Goal: Transaction & Acquisition: Purchase product/service

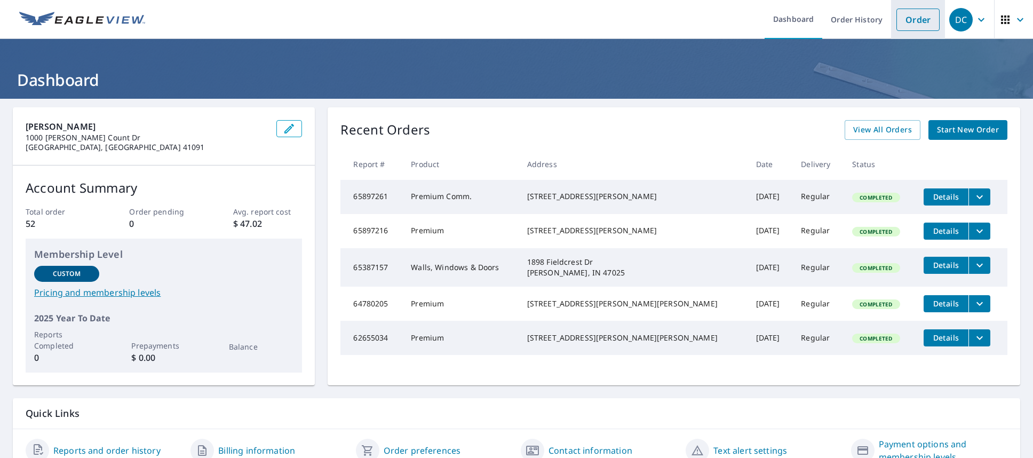
click at [928, 21] on link "Order" at bounding box center [918, 20] width 43 height 22
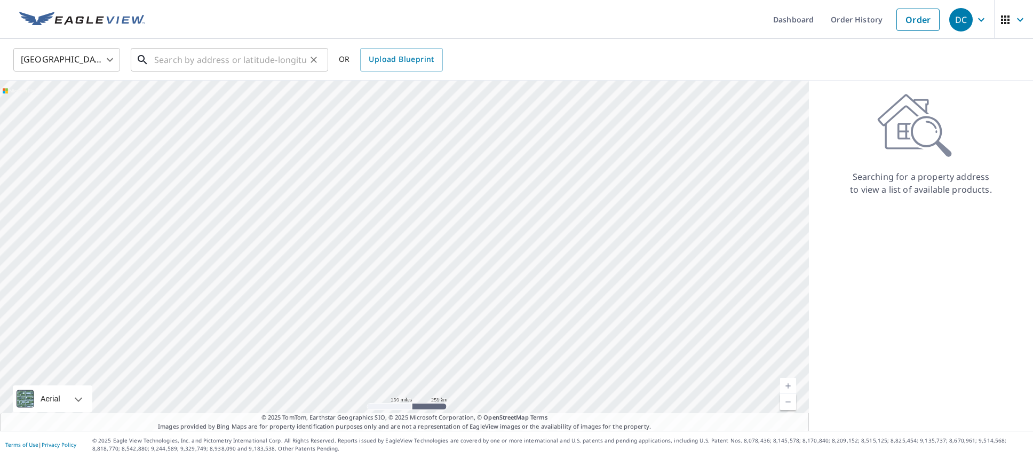
click at [187, 61] on input "text" at bounding box center [230, 60] width 152 height 30
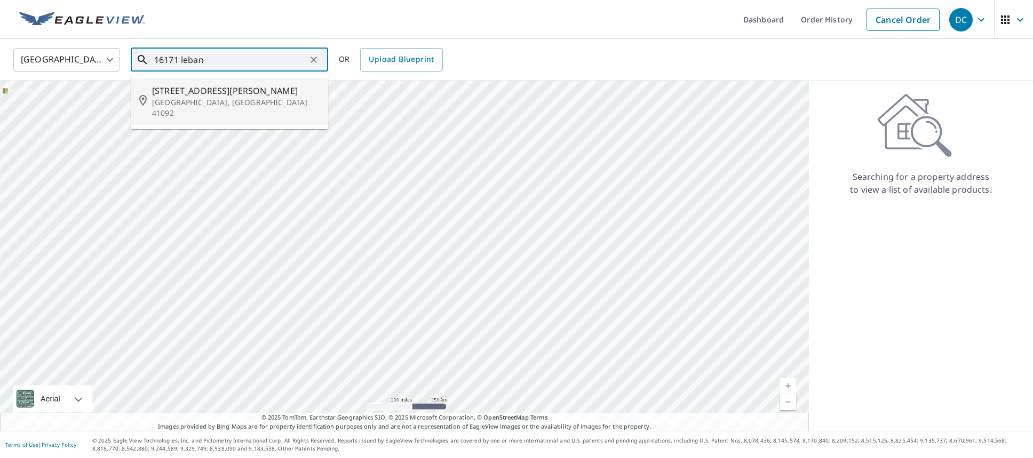
click at [210, 92] on span "[STREET_ADDRESS][PERSON_NAME]" at bounding box center [236, 90] width 168 height 13
type input "[STREET_ADDRESS][PERSON_NAME]"
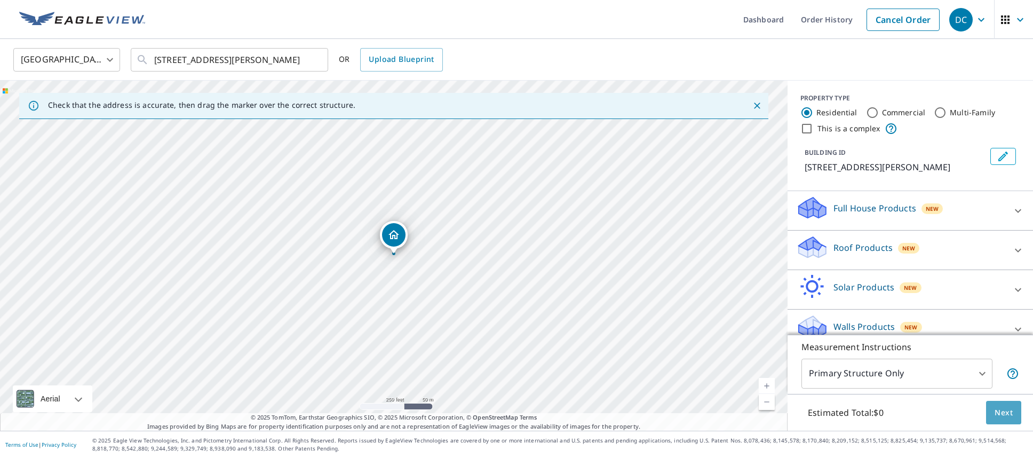
click at [1000, 411] on span "Next" at bounding box center [1004, 412] width 18 height 13
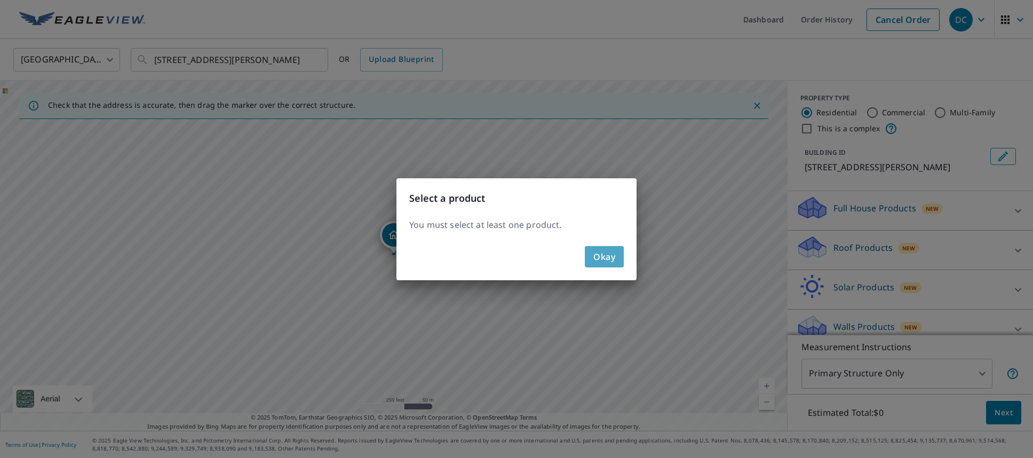
click at [605, 257] on span "Okay" at bounding box center [604, 256] width 22 height 15
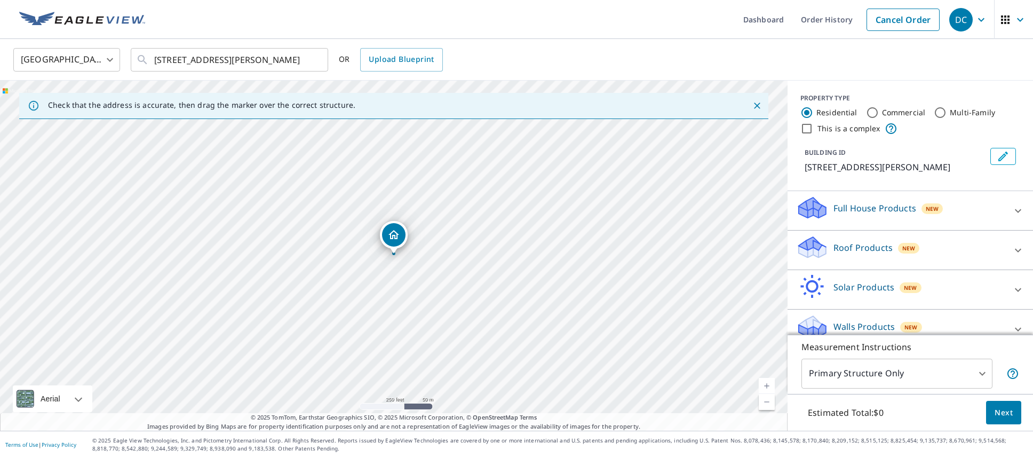
click at [847, 215] on p "Full House Products" at bounding box center [875, 208] width 83 height 13
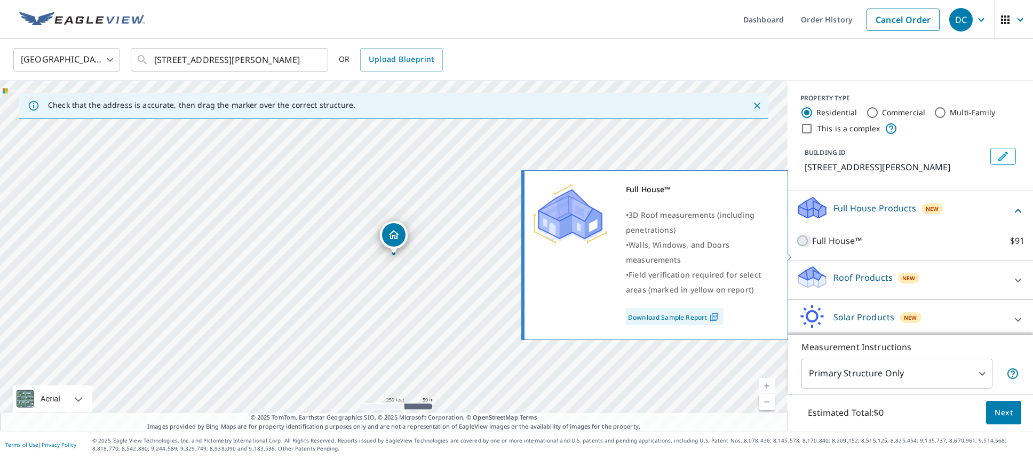
click at [804, 247] on input "Full House™ $91" at bounding box center [804, 240] width 16 height 13
checkbox input "true"
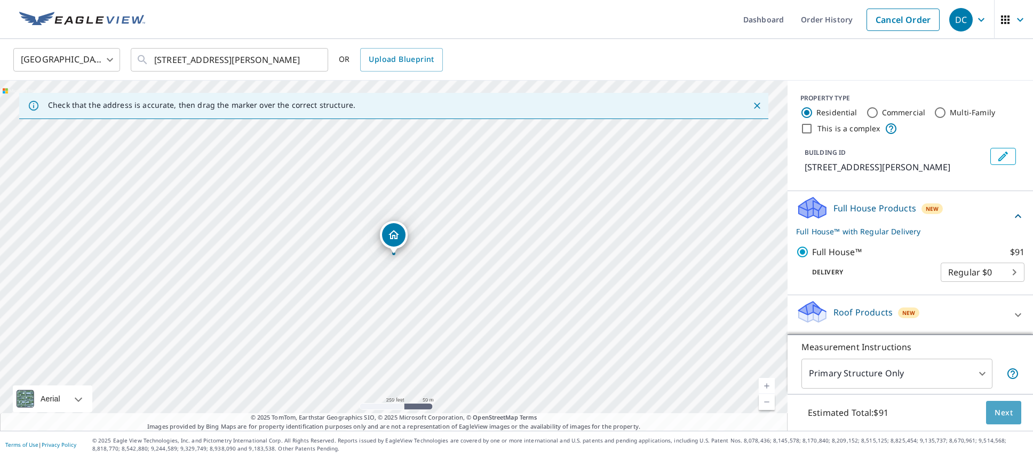
click at [998, 409] on span "Next" at bounding box center [1004, 412] width 18 height 13
